Goal: Task Accomplishment & Management: Use online tool/utility

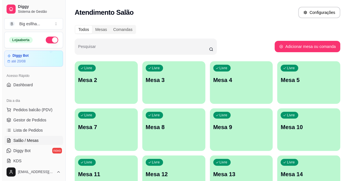
scroll to position [26, 0]
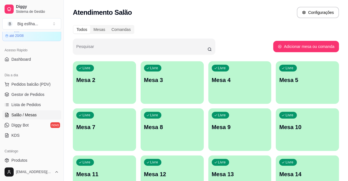
click at [114, 87] on div "Livre Mesa 2" at bounding box center [104, 79] width 61 height 35
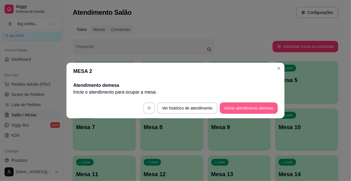
click at [244, 107] on button "Iniciar atendimento de mesa" at bounding box center [249, 108] width 58 height 11
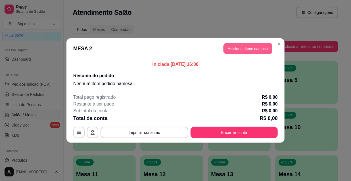
click at [244, 47] on button "Adicionar itens na mesa" at bounding box center [248, 48] width 49 height 11
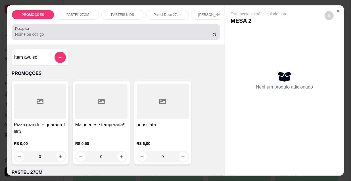
click at [20, 35] on input "Pesquisa" at bounding box center [114, 35] width 198 height 6
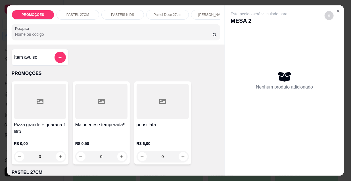
click at [207, 13] on p "[PERSON_NAME]" at bounding box center [212, 15] width 28 height 5
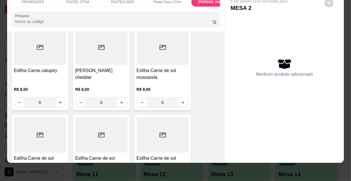
scroll to position [3269, 0]
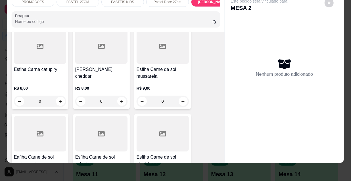
click at [53, 116] on div at bounding box center [40, 134] width 52 height 36
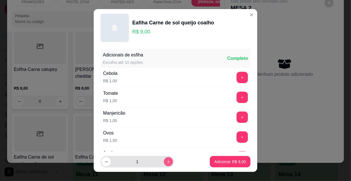
click at [167, 164] on icon "increase-product-quantity" at bounding box center [169, 162] width 4 height 4
type input "2"
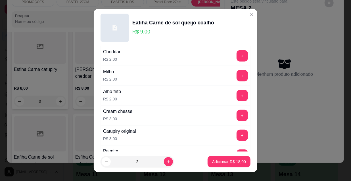
scroll to position [472, 0]
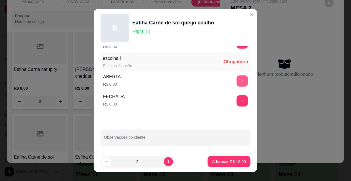
click at [238, 82] on button "+" at bounding box center [242, 81] width 11 height 11
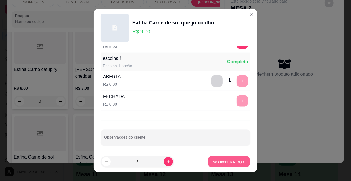
click at [230, 163] on p "Adicionar R$ 18,00" at bounding box center [229, 161] width 33 height 5
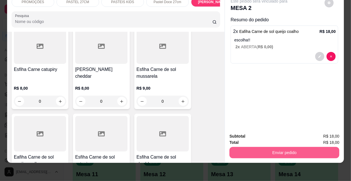
click at [279, 147] on button "Enviar pedido" at bounding box center [285, 152] width 110 height 11
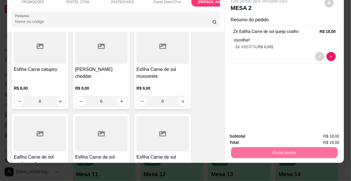
click at [269, 134] on button "Não registrar e enviar pedido" at bounding box center [266, 135] width 59 height 11
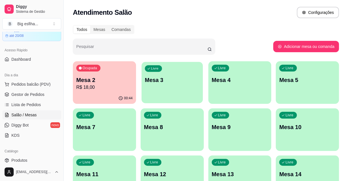
click at [170, 87] on div "Livre Mesa 3" at bounding box center [171, 79] width 61 height 35
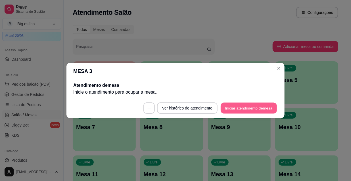
click at [248, 109] on button "Iniciar atendimento de mesa" at bounding box center [249, 108] width 56 height 11
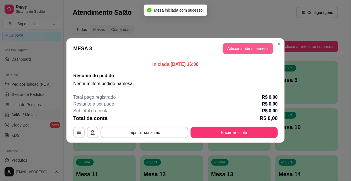
click at [244, 49] on button "Adicionar itens na mesa" at bounding box center [248, 48] width 51 height 11
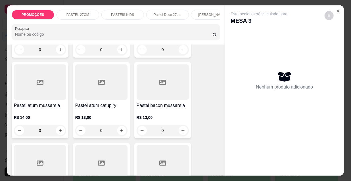
scroll to position [387, 0]
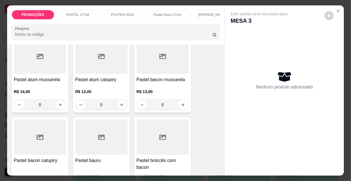
click at [164, 82] on h4 "Pastel bacon mussarela" at bounding box center [163, 79] width 52 height 7
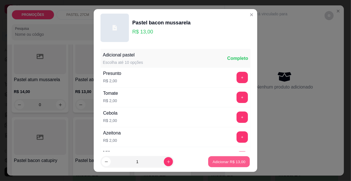
click at [221, 162] on p "Adicionar R$ 13,00" at bounding box center [229, 161] width 33 height 5
type input "1"
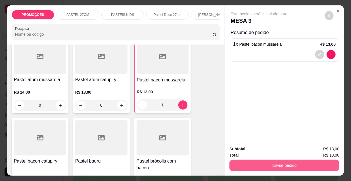
click at [269, 163] on button "Enviar pedido" at bounding box center [285, 165] width 110 height 11
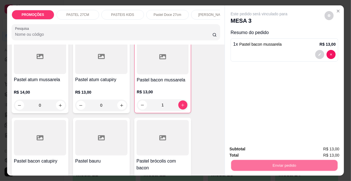
click at [268, 149] on button "Não registrar e enviar pedido" at bounding box center [266, 149] width 59 height 11
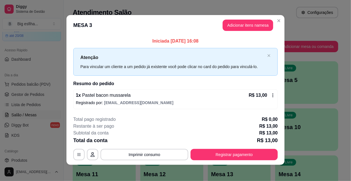
scroll to position [0, 0]
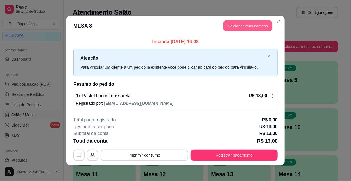
click at [240, 26] on button "Adicionar itens na mesa" at bounding box center [248, 25] width 49 height 11
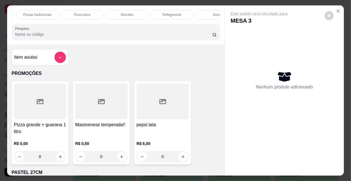
scroll to position [0, 327]
click at [148, 13] on p "Refrigerante" at bounding box center [154, 15] width 19 height 5
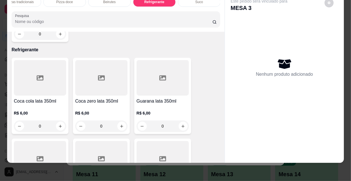
scroll to position [5174, 0]
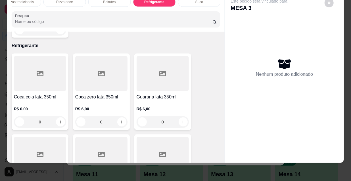
type input "1"
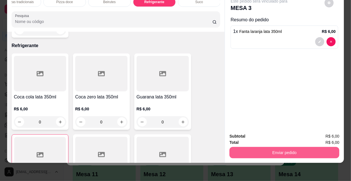
click at [263, 148] on button "Enviar pedido" at bounding box center [285, 152] width 110 height 11
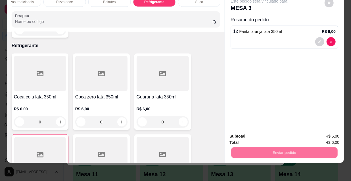
click at [257, 137] on button "Não registrar e enviar pedido" at bounding box center [266, 135] width 57 height 11
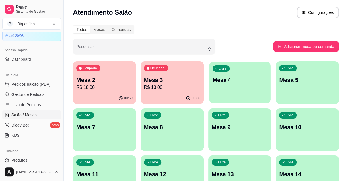
click at [244, 83] on p "Mesa 4" at bounding box center [239, 80] width 55 height 8
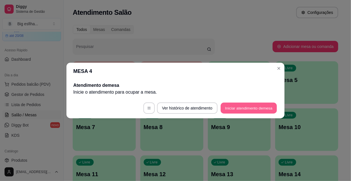
click at [261, 108] on button "Iniciar atendimento de mesa" at bounding box center [249, 108] width 56 height 11
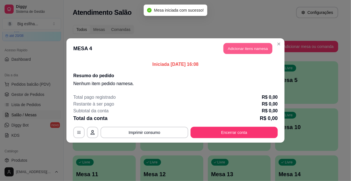
click at [248, 46] on button "Adicionar itens na mesa" at bounding box center [248, 48] width 49 height 11
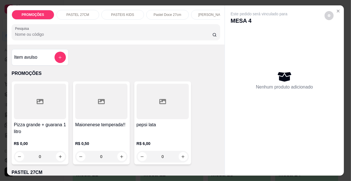
click at [262, 94] on div "Nenhum produto adicionado" at bounding box center [285, 80] width 108 height 111
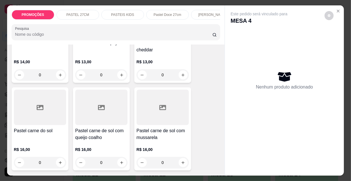
scroll to position [697, 0]
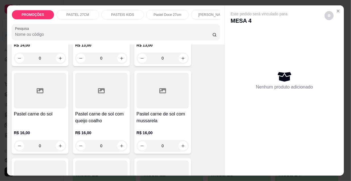
click at [91, 111] on h4 "Pastel carne de sol com queijo coalho" at bounding box center [101, 118] width 52 height 14
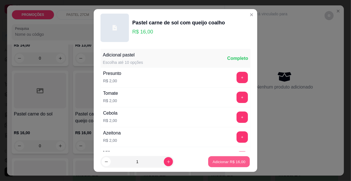
click at [223, 160] on p "Adicionar R$ 16,00" at bounding box center [229, 161] width 33 height 5
type input "1"
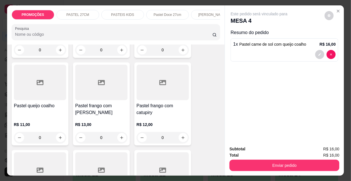
scroll to position [982, 0]
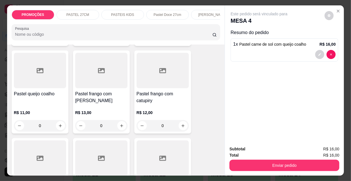
click at [93, 104] on div "R$ 13,00 0" at bounding box center [101, 117] width 52 height 27
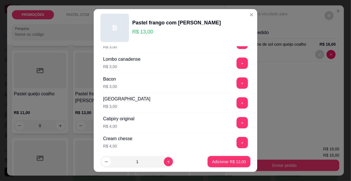
scroll to position [336, 0]
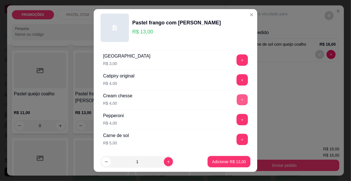
click at [237, 99] on button "+" at bounding box center [242, 100] width 11 height 11
click at [211, 97] on button "-" at bounding box center [216, 99] width 11 height 11
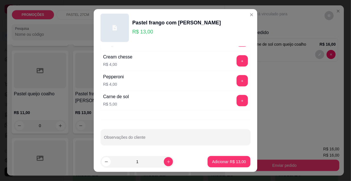
scroll to position [9, 0]
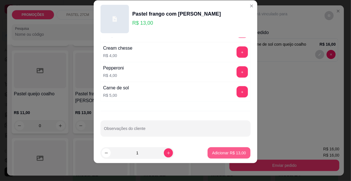
click at [222, 155] on p "Adicionar R$ 13,00" at bounding box center [229, 153] width 34 height 6
type input "1"
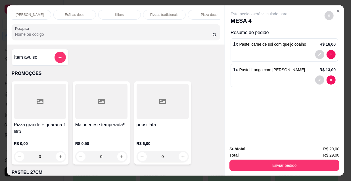
scroll to position [0, 327]
click at [160, 13] on p "Refrigerante" at bounding box center [154, 15] width 19 height 5
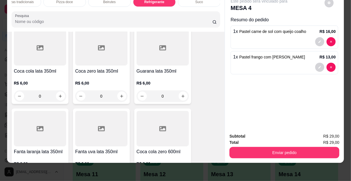
scroll to position [5227, 0]
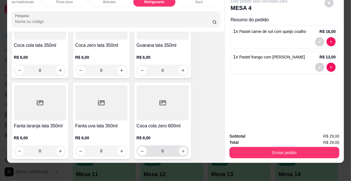
click at [182, 150] on icon "increase-product-quantity" at bounding box center [183, 151] width 3 height 3
type input "1"
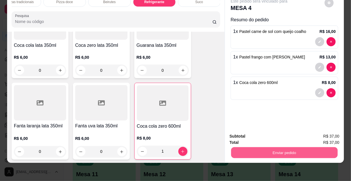
click at [254, 148] on button "Enviar pedido" at bounding box center [284, 152] width 107 height 11
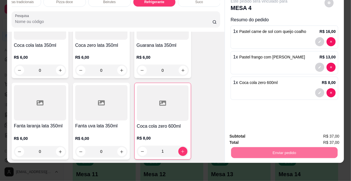
click at [255, 133] on button "Não registrar e enviar pedido" at bounding box center [266, 135] width 59 height 11
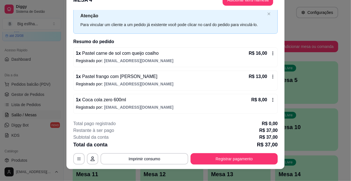
scroll to position [17, 0]
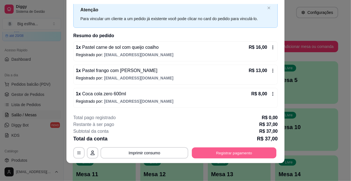
click at [222, 154] on button "Registrar pagamento" at bounding box center [234, 153] width 85 height 11
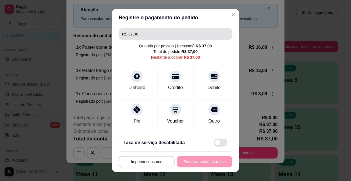
click at [144, 40] on div "R$ 37,00 Quantia por pessoa ( 1 pessoas) R$ 37,00 Total do pedido R$ 37,00 Rest…" at bounding box center [175, 77] width 127 height 103
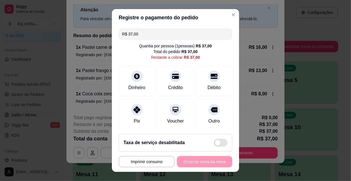
click at [140, 36] on input "R$ 37,00" at bounding box center [175, 33] width 107 height 11
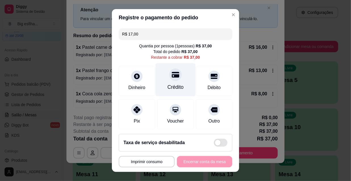
click at [175, 71] on div at bounding box center [175, 74] width 13 height 13
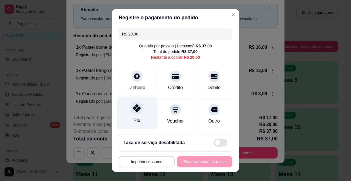
click at [145, 111] on div "Pix" at bounding box center [137, 113] width 40 height 33
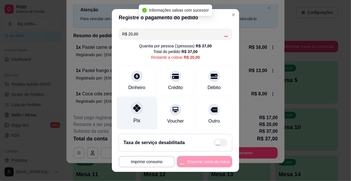
type input "R$ 0,00"
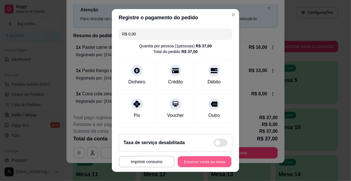
click at [188, 159] on button "Encerrar conta da mesa" at bounding box center [205, 162] width 54 height 11
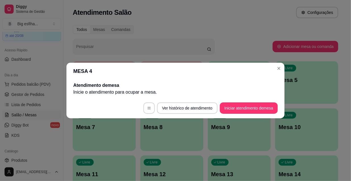
scroll to position [0, 0]
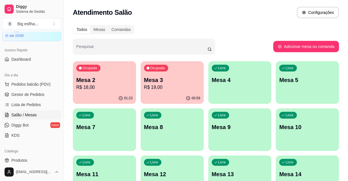
click at [97, 84] on p "Mesa 2" at bounding box center [104, 80] width 56 height 8
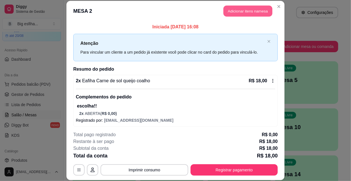
click at [243, 14] on button "Adicionar itens na mesa" at bounding box center [248, 11] width 49 height 11
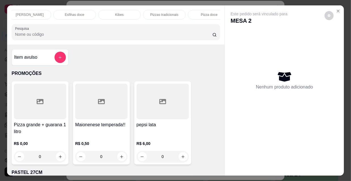
scroll to position [0, 327]
click at [164, 13] on div "Refrigerante" at bounding box center [154, 15] width 43 height 10
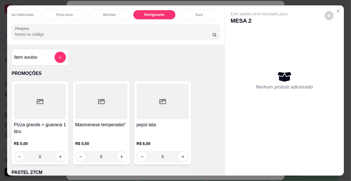
scroll to position [14, 0]
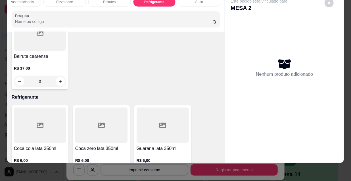
click at [120, 170] on button "increase-product-quantity" at bounding box center [121, 174] width 9 height 9
type input "1"
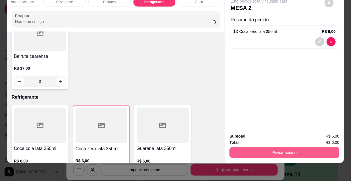
click at [274, 149] on button "Enviar pedido" at bounding box center [285, 152] width 110 height 11
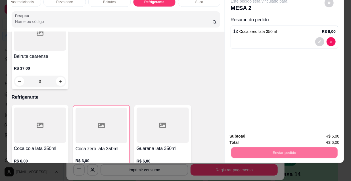
click at [264, 130] on button "Não registrar e enviar pedido" at bounding box center [266, 135] width 59 height 11
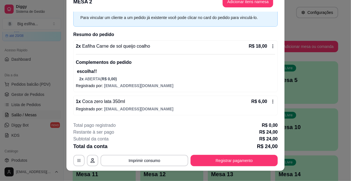
scroll to position [17, 0]
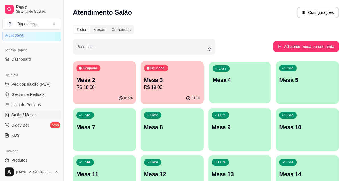
click at [265, 88] on div "Livre Mesa 4" at bounding box center [239, 79] width 61 height 35
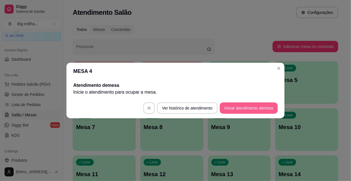
click at [248, 111] on button "Iniciar atendimento de mesa" at bounding box center [249, 108] width 58 height 11
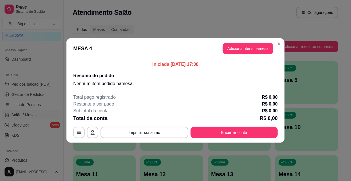
click at [242, 42] on header "MESA 4 Adicionar itens na mesa" at bounding box center [176, 48] width 218 height 20
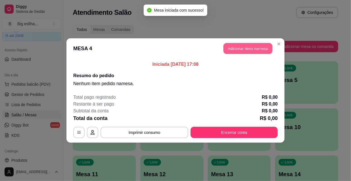
click at [244, 51] on button "Adicionar itens na mesa" at bounding box center [248, 48] width 49 height 11
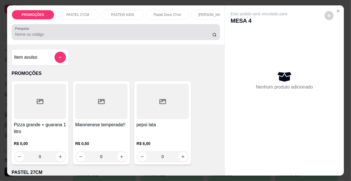
click at [55, 33] on div at bounding box center [116, 31] width 202 height 11
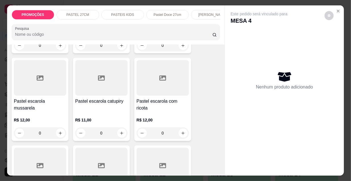
scroll to position [930, 0]
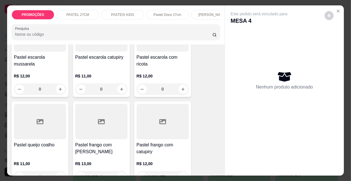
click at [33, 118] on div at bounding box center [40, 122] width 52 height 36
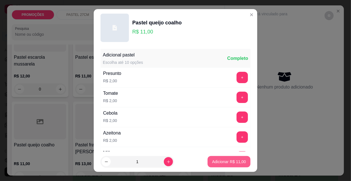
click at [233, 162] on p "Adicionar R$ 11,00" at bounding box center [229, 162] width 34 height 6
type input "1"
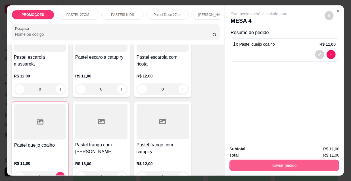
click at [269, 164] on button "Enviar pedido" at bounding box center [285, 165] width 110 height 11
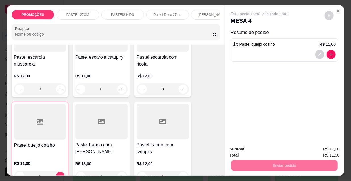
click at [259, 152] on button "Não registrar e enviar pedido" at bounding box center [266, 149] width 57 height 11
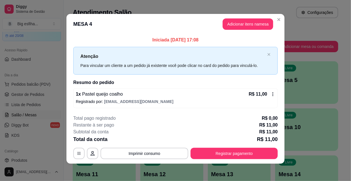
scroll to position [2, 0]
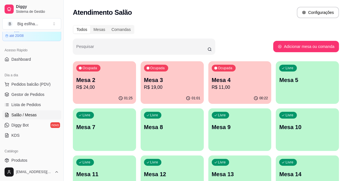
click at [287, 79] on p "Mesa 5" at bounding box center [307, 80] width 56 height 8
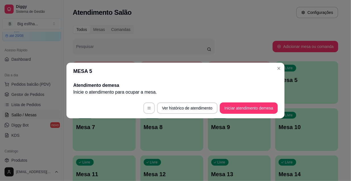
drag, startPoint x: 252, startPoint y: 101, endPoint x: 254, endPoint y: 111, distance: 9.6
click at [252, 102] on footer "Ver histórico de atendimento Iniciar atendimento de mesa" at bounding box center [176, 108] width 218 height 20
click at [254, 111] on button "Iniciar atendimento de mesa" at bounding box center [249, 108] width 56 height 11
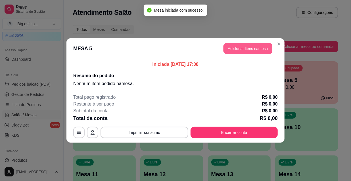
click at [238, 45] on button "Adicionar itens na mesa" at bounding box center [248, 48] width 49 height 11
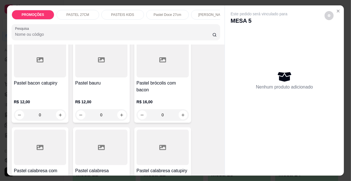
scroll to position [543, 0]
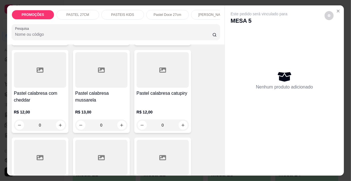
click at [88, 90] on h4 "Pastel calabresa mussarela" at bounding box center [101, 97] width 52 height 14
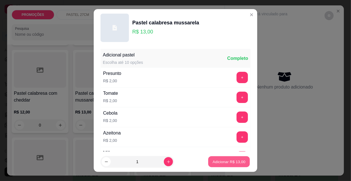
click at [230, 164] on p "Adicionar R$ 13,00" at bounding box center [229, 161] width 33 height 5
type input "1"
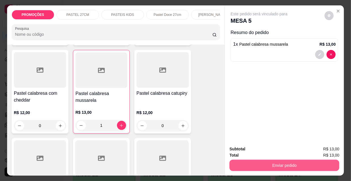
click at [260, 162] on button "Enviar pedido" at bounding box center [285, 165] width 110 height 11
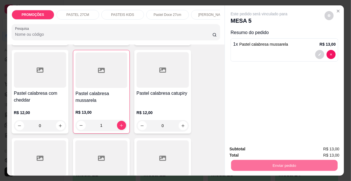
click at [267, 148] on button "Não registrar e enviar pedido" at bounding box center [266, 149] width 57 height 11
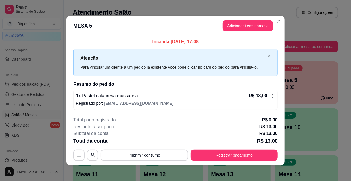
scroll to position [2, 0]
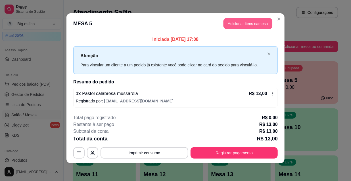
click at [242, 24] on button "Adicionar itens na mesa" at bounding box center [248, 23] width 49 height 11
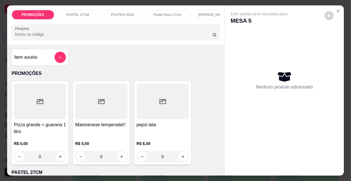
scroll to position [0, 327]
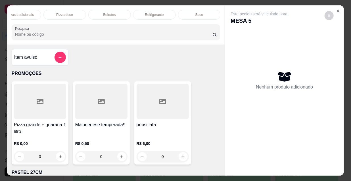
click at [155, 7] on div "PROMOÇÕES PASTEL 27CM PASTEIS KIDS Pastel Doce 27cm Esfihas Salgadas Esfihas do…" at bounding box center [116, 24] width 218 height 39
click at [161, 10] on div "Refrigerante" at bounding box center [154, 15] width 43 height 10
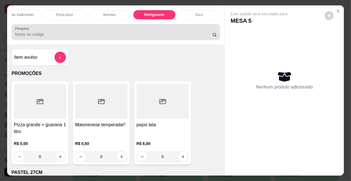
scroll to position [14, 0]
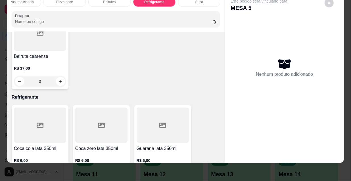
click at [120, 172] on icon "increase-product-quantity" at bounding box center [122, 174] width 4 height 4
type input "1"
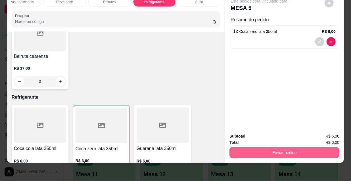
click at [263, 147] on button "Enviar pedido" at bounding box center [285, 152] width 110 height 11
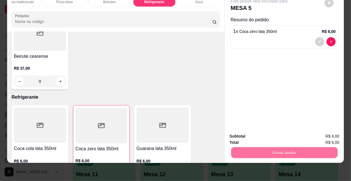
click at [261, 134] on button "Não registrar e enviar pedido" at bounding box center [266, 135] width 59 height 11
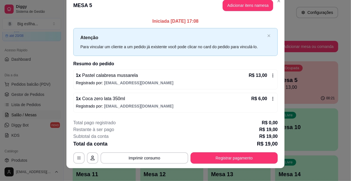
scroll to position [14, 0]
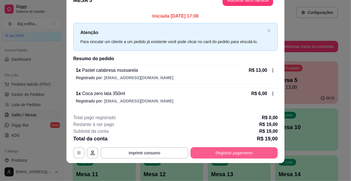
click at [234, 152] on button "Registrar pagamento" at bounding box center [234, 153] width 87 height 11
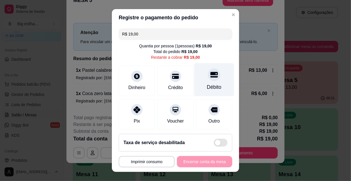
drag, startPoint x: 198, startPoint y: 85, endPoint x: 204, endPoint y: 95, distance: 12.1
click at [198, 85] on div "Débito" at bounding box center [214, 79] width 40 height 33
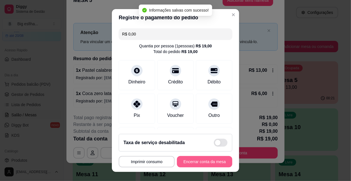
type input "R$ 0,00"
click at [194, 161] on button "Encerrar conta da mesa" at bounding box center [204, 161] width 55 height 11
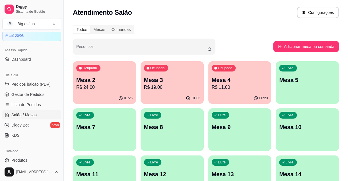
click at [102, 86] on p "R$ 24,00" at bounding box center [104, 87] width 56 height 7
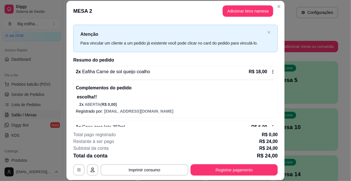
scroll to position [25, 0]
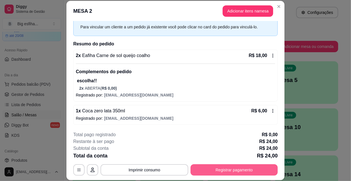
click at [220, 167] on button "Registrar pagamento" at bounding box center [234, 170] width 87 height 11
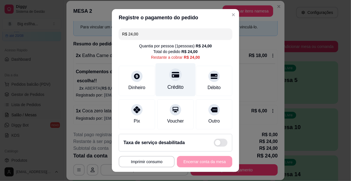
click at [170, 79] on div at bounding box center [175, 74] width 13 height 13
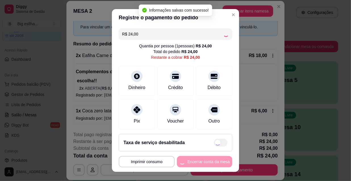
type input "R$ 0,00"
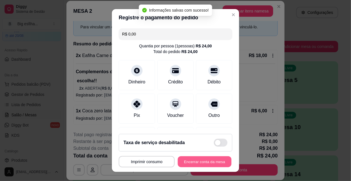
click at [192, 160] on button "Encerrar conta da mesa" at bounding box center [205, 162] width 54 height 11
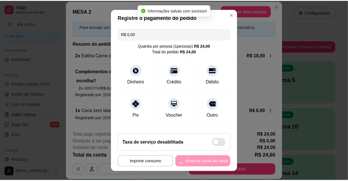
scroll to position [0, 0]
